Goal: Check status: Check status

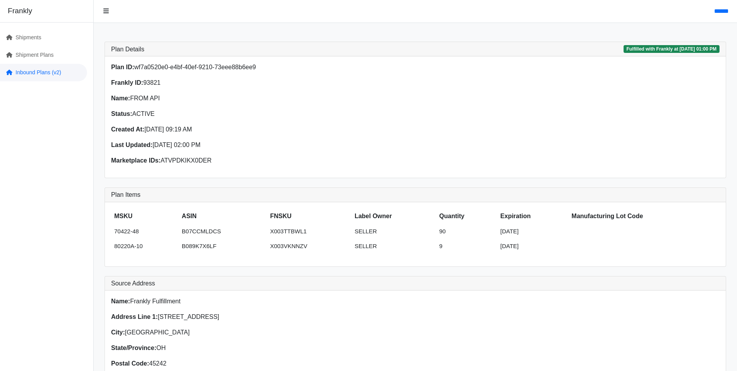
click at [35, 73] on link "Inbound Plans (v2)" at bounding box center [43, 72] width 87 height 17
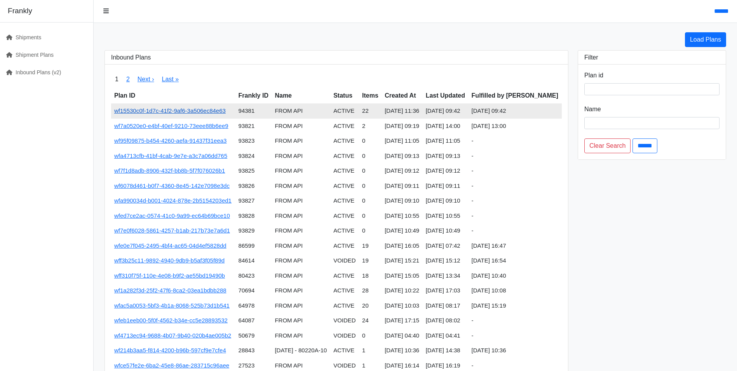
drag, startPoint x: 195, startPoint y: 110, endPoint x: 219, endPoint y: 110, distance: 23.3
click at [195, 110] on link "wf15530c0f-1d7c-41f2-9af6-3a506ec84e63" at bounding box center [169, 110] width 111 height 7
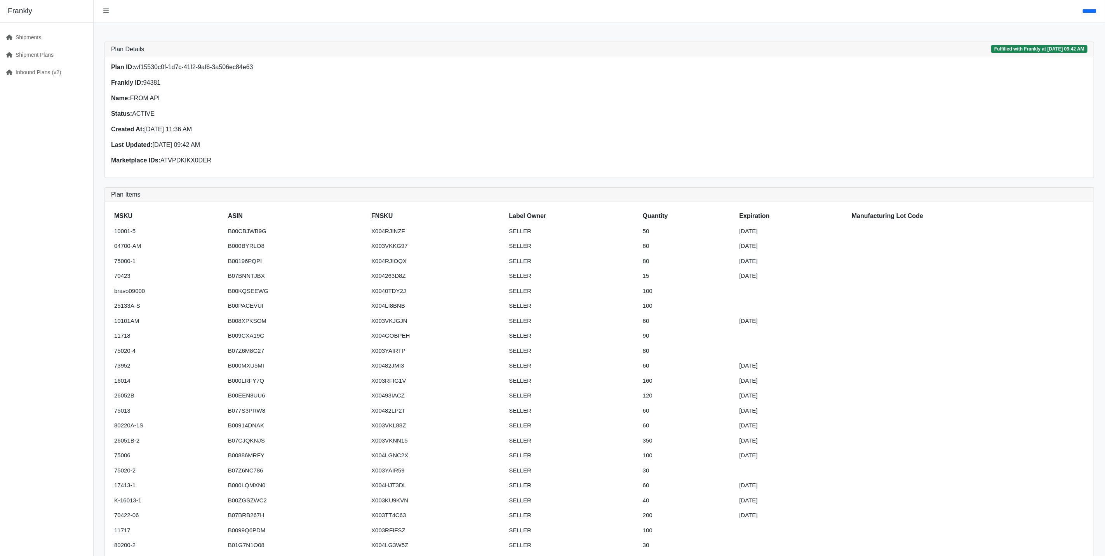
drag, startPoint x: 861, startPoint y: 0, endPoint x: 668, endPoint y: 117, distance: 225.8
click at [668, 117] on div "Plan ID: wf15530c0f-1d7c-41f2-9af6-3a506ec84e63 Frankly ID: 94381 Name: FROM AP…" at bounding box center [599, 117] width 986 height 109
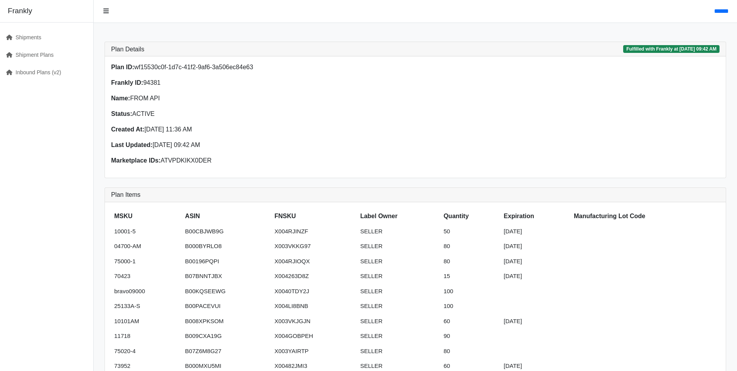
drag, startPoint x: 1078, startPoint y: 0, endPoint x: 383, endPoint y: 119, distance: 705.5
click at [383, 119] on div "Plan ID: wf15530c0f-1d7c-41f2-9af6-3a506ec84e63 Frankly ID: 94381 Name: FROM AP…" at bounding box center [260, 117] width 309 height 109
click at [30, 70] on link "Inbound Plans (v2)" at bounding box center [43, 72] width 87 height 17
